Goal: Complete application form

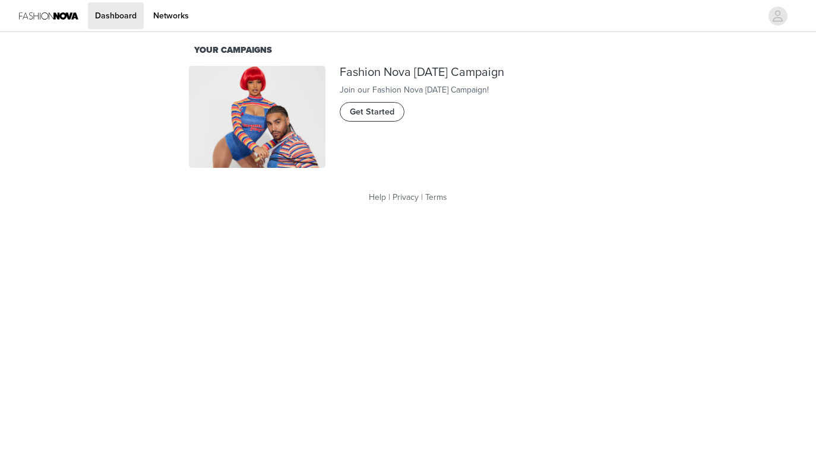
click at [363, 119] on span "Get Started" at bounding box center [372, 112] width 45 height 13
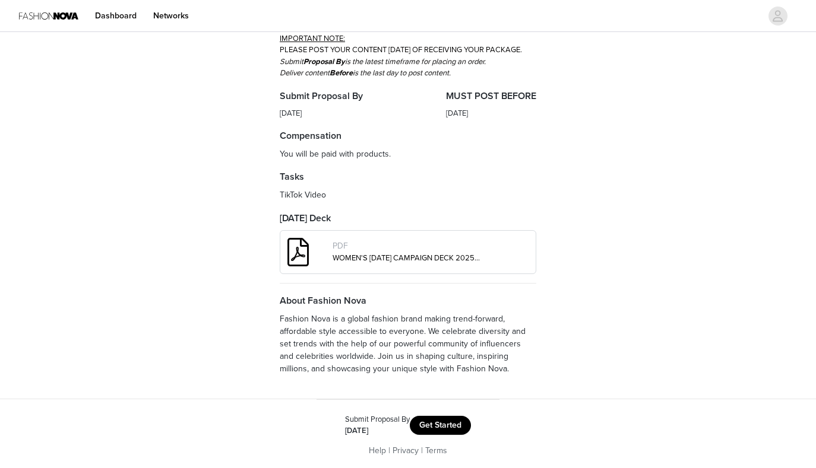
scroll to position [347, 0]
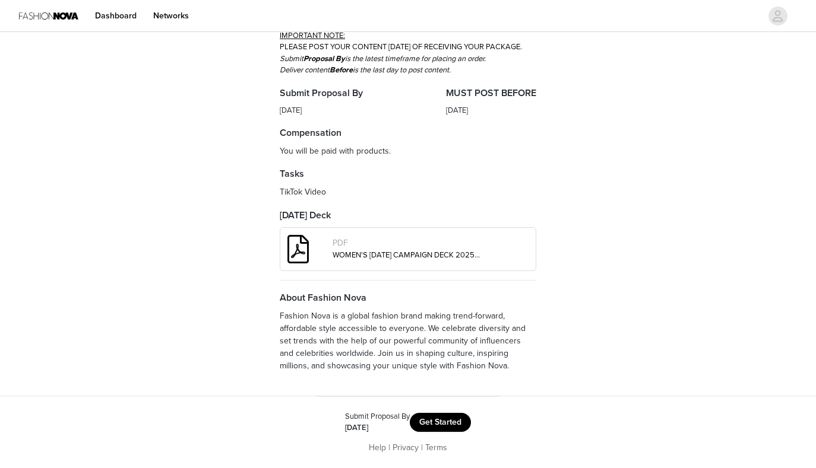
click at [429, 420] on button "Get Started" at bounding box center [440, 422] width 61 height 19
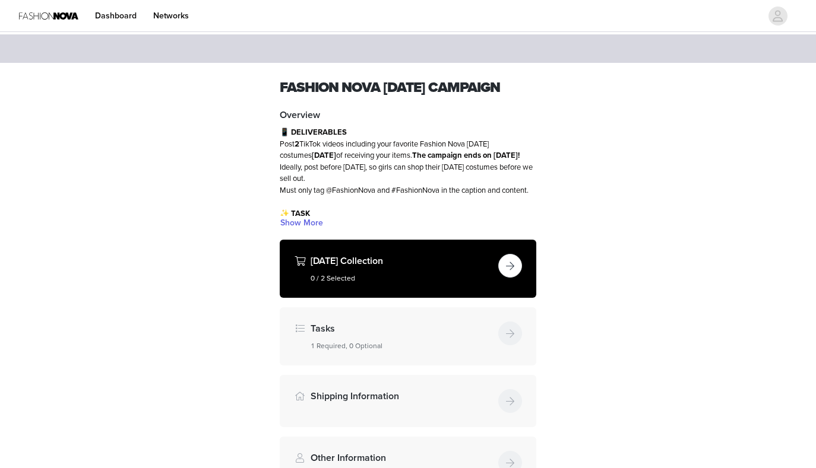
click at [518, 278] on button "button" at bounding box center [510, 266] width 24 height 24
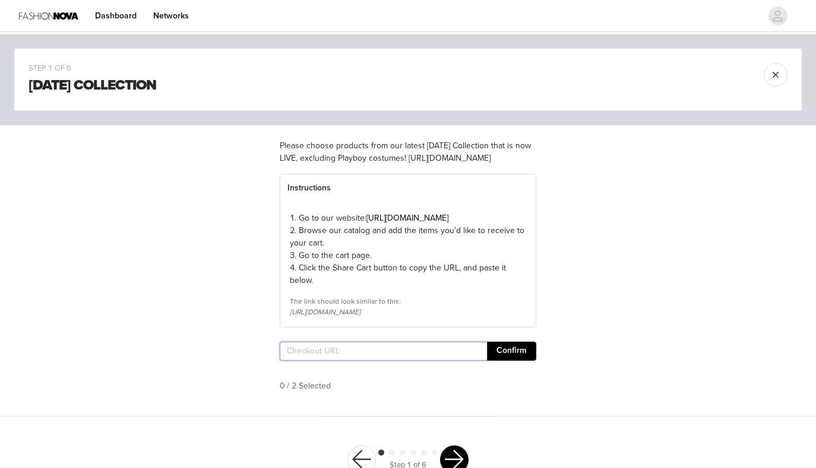
click at [335, 361] on input "text" at bounding box center [383, 351] width 207 height 19
paste input "[URL][DOMAIN_NAME]"
type input "[URL][DOMAIN_NAME]"
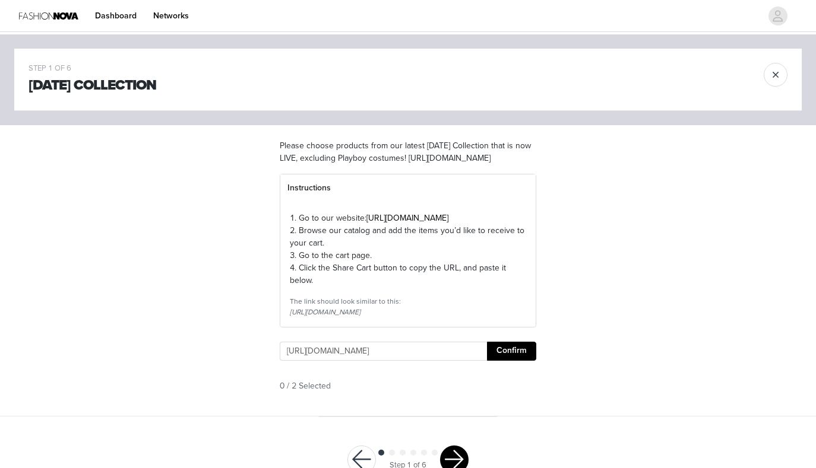
click at [511, 361] on button "Confirm" at bounding box center [511, 351] width 49 height 19
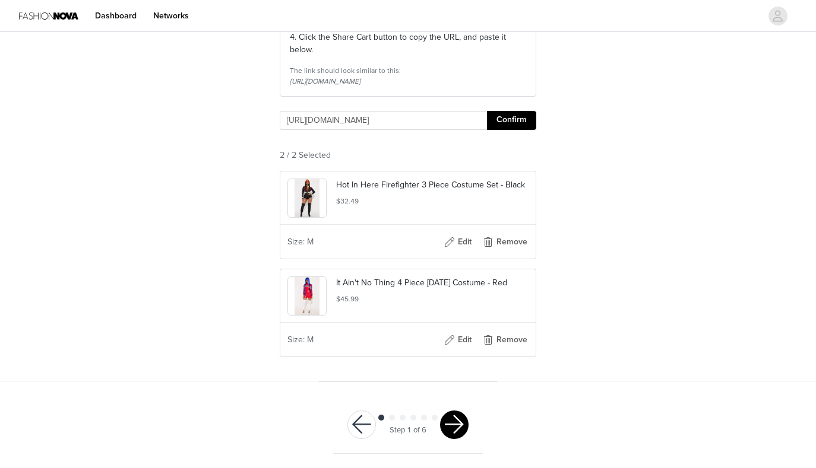
click at [451, 422] on button "button" at bounding box center [454, 425] width 28 height 28
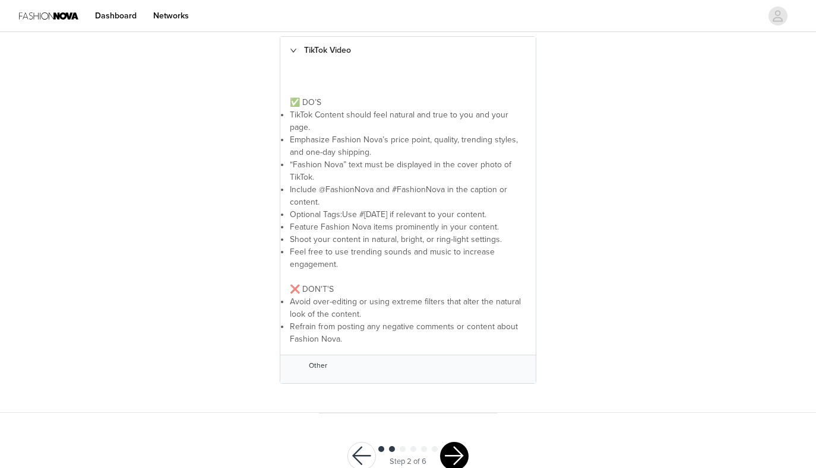
scroll to position [292, 0]
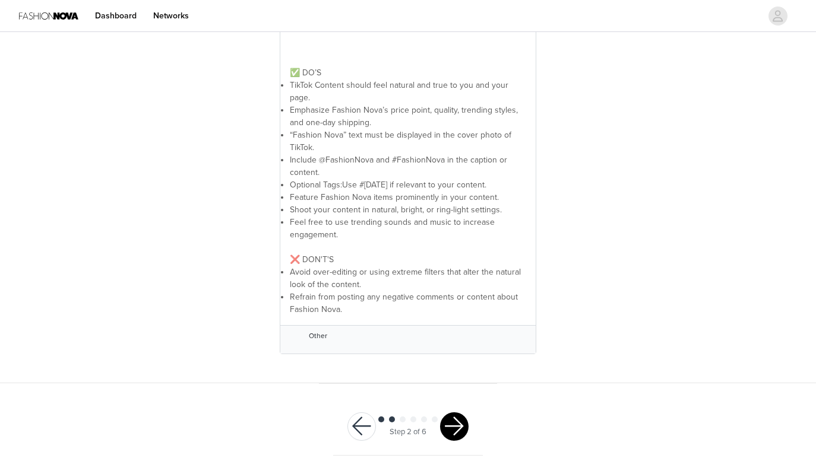
click at [466, 426] on button "button" at bounding box center [454, 427] width 28 height 28
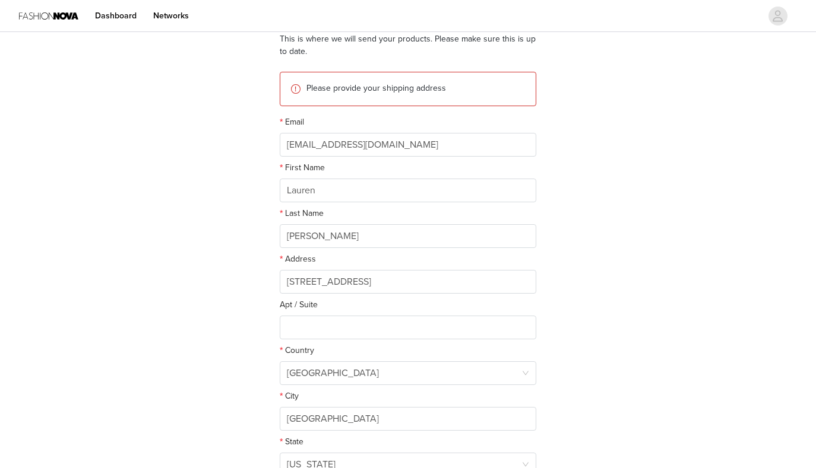
scroll to position [106, 0]
drag, startPoint x: 382, startPoint y: 287, endPoint x: 230, endPoint y: 283, distance: 152.0
click at [230, 283] on div "STEP 3 OF 6 Shipping Information This is where we will send your products. Plea…" at bounding box center [408, 235] width 816 height 614
type input "[STREET_ADDRESS]"
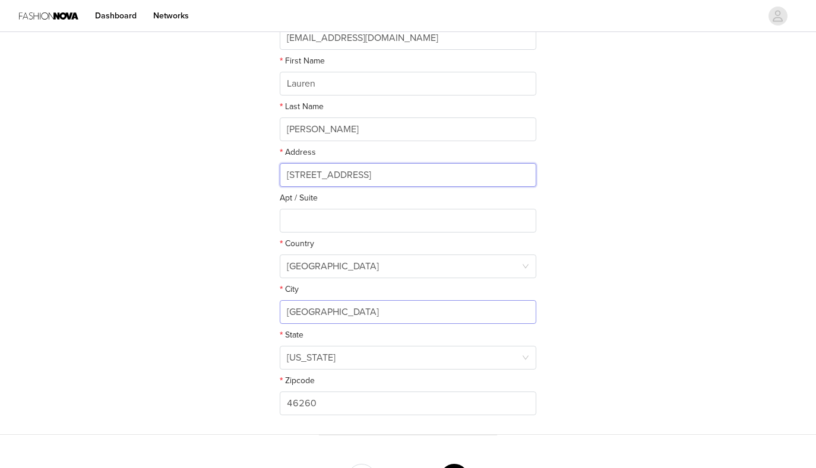
scroll to position [215, 0]
drag, startPoint x: 351, startPoint y: 316, endPoint x: 261, endPoint y: 313, distance: 89.7
click at [261, 313] on div "STEP 3 OF 6 Shipping Information This is where we will send your products. Plea…" at bounding box center [408, 127] width 816 height 614
type input "[GEOGRAPHIC_DATA]"
drag, startPoint x: 330, startPoint y: 398, endPoint x: 254, endPoint y: 398, distance: 75.4
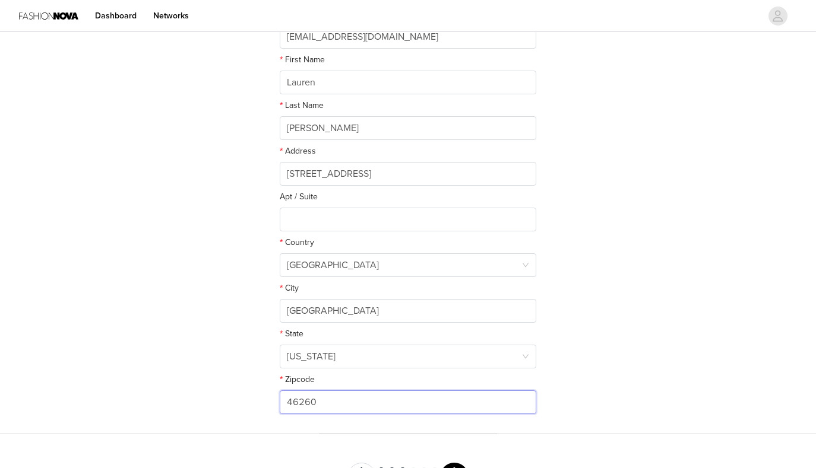
click at [256, 398] on div "STEP 3 OF 6 Shipping Information This is where we will send your products. Plea…" at bounding box center [408, 127] width 816 height 614
type input "47906"
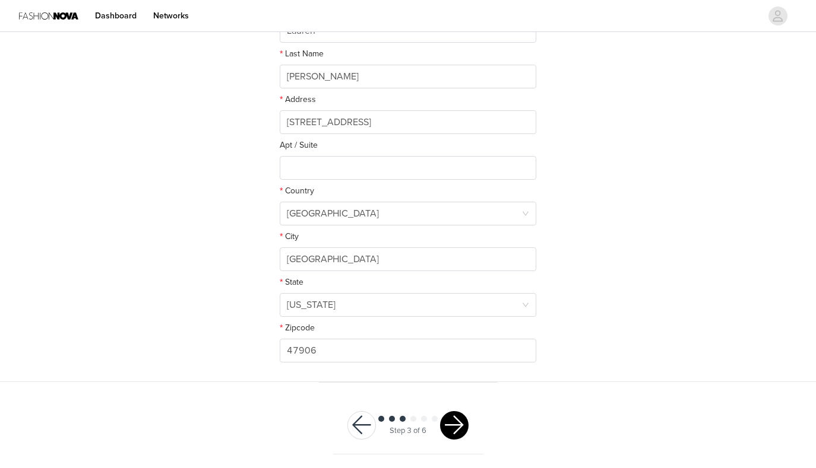
click at [443, 414] on div at bounding box center [454, 425] width 28 height 28
click at [461, 428] on button "button" at bounding box center [454, 425] width 28 height 28
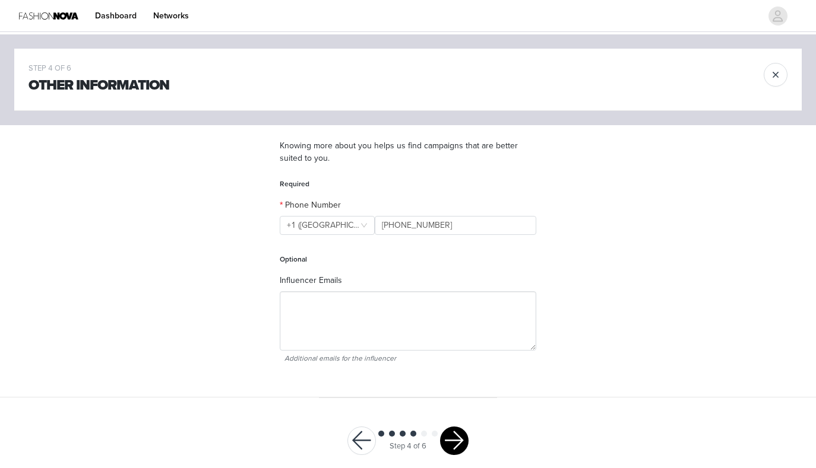
click at [457, 433] on button "button" at bounding box center [454, 441] width 28 height 28
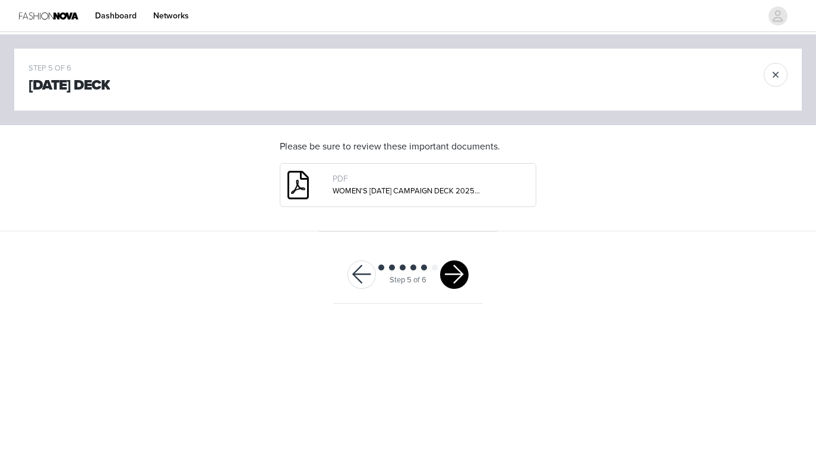
click at [456, 270] on button "button" at bounding box center [454, 275] width 28 height 28
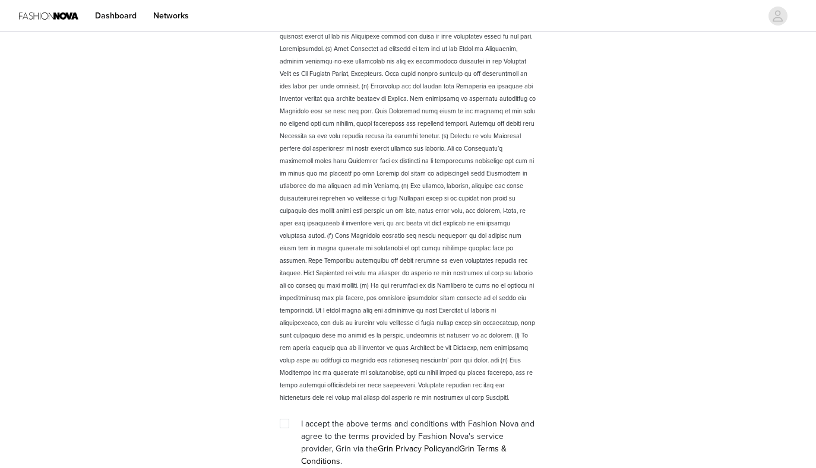
scroll to position [1609, 0]
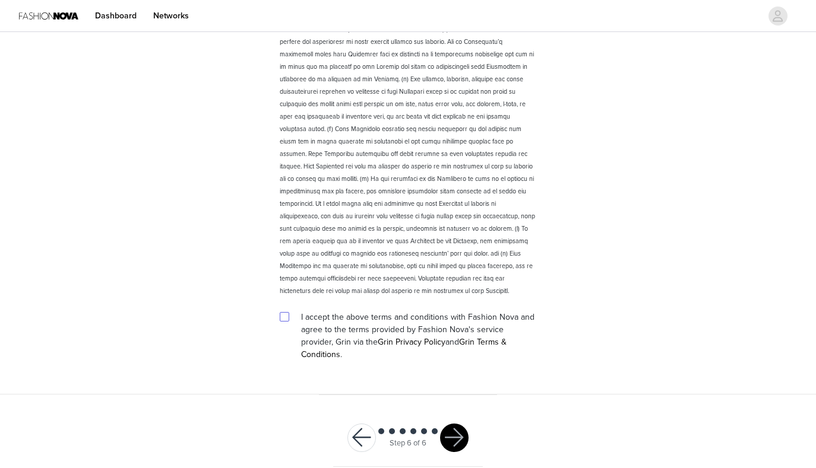
click at [283, 318] on input "checkbox" at bounding box center [284, 316] width 8 height 8
checkbox input "true"
click at [453, 426] on button "button" at bounding box center [454, 438] width 28 height 28
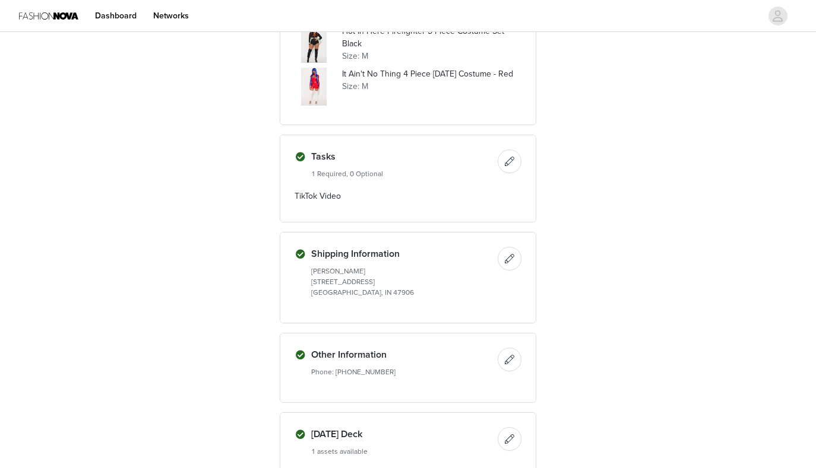
scroll to position [479, 0]
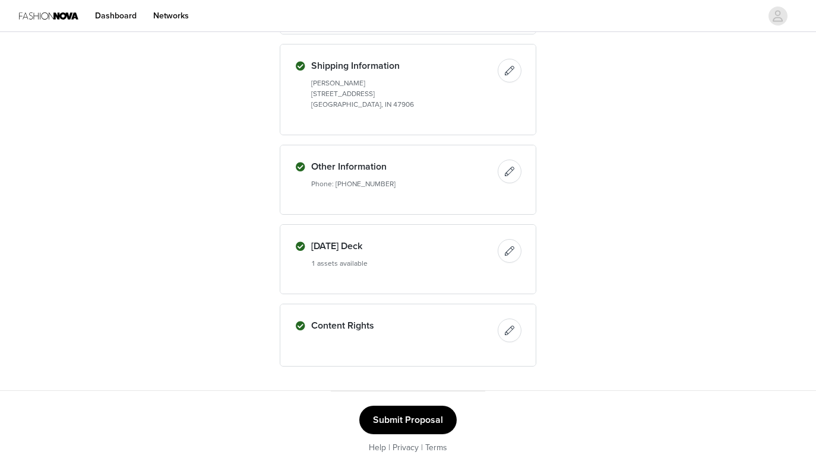
click at [446, 416] on button "Submit Proposal" at bounding box center [407, 420] width 97 height 28
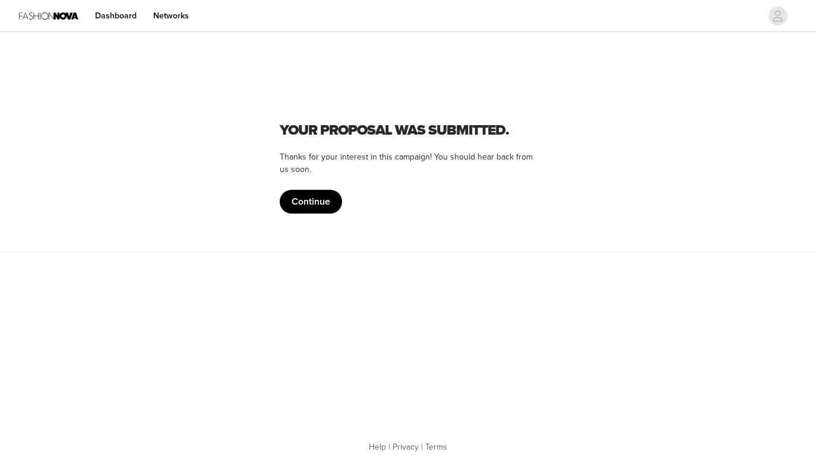
click at [318, 201] on button "Continue" at bounding box center [311, 202] width 62 height 24
